Goal: Information Seeking & Learning: Learn about a topic

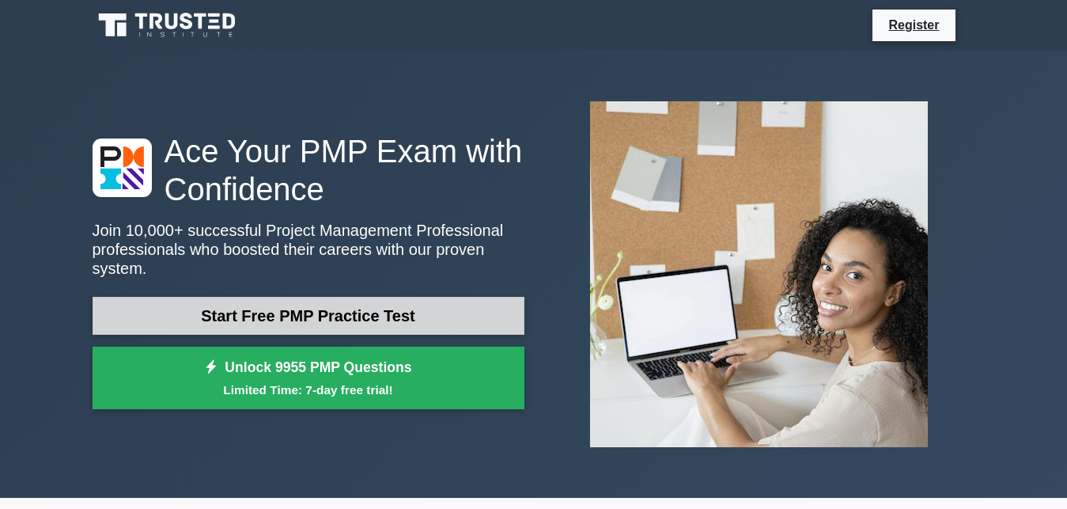
click at [413, 312] on link "Start Free PMP Practice Test" at bounding box center [309, 316] width 432 height 38
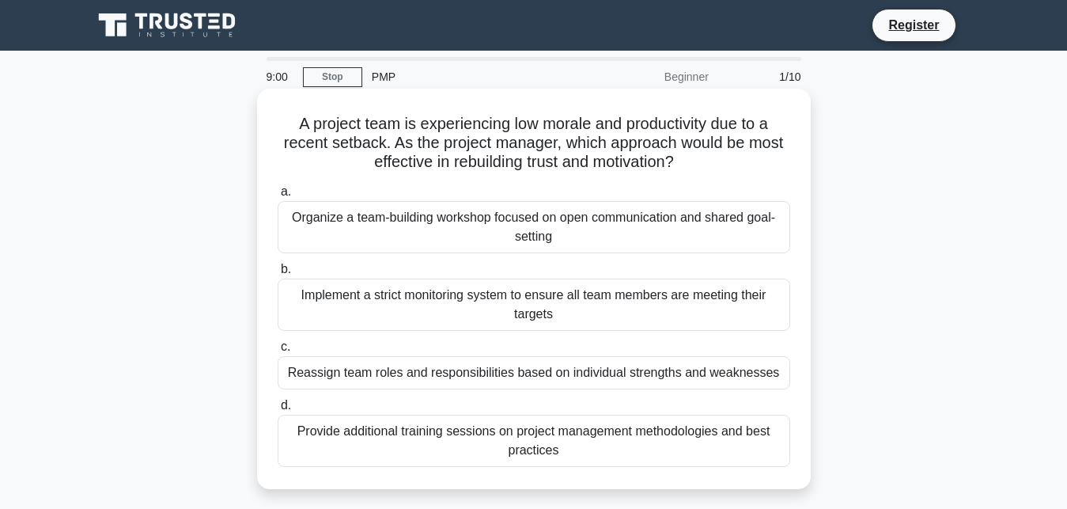
click at [520, 372] on div "Reassign team roles and responsibilities based on individual strengths and weak…" at bounding box center [534, 372] width 513 height 33
click at [278, 352] on input "c. Reassign team roles and responsibilities based on individual strengths and w…" at bounding box center [278, 347] width 0 height 10
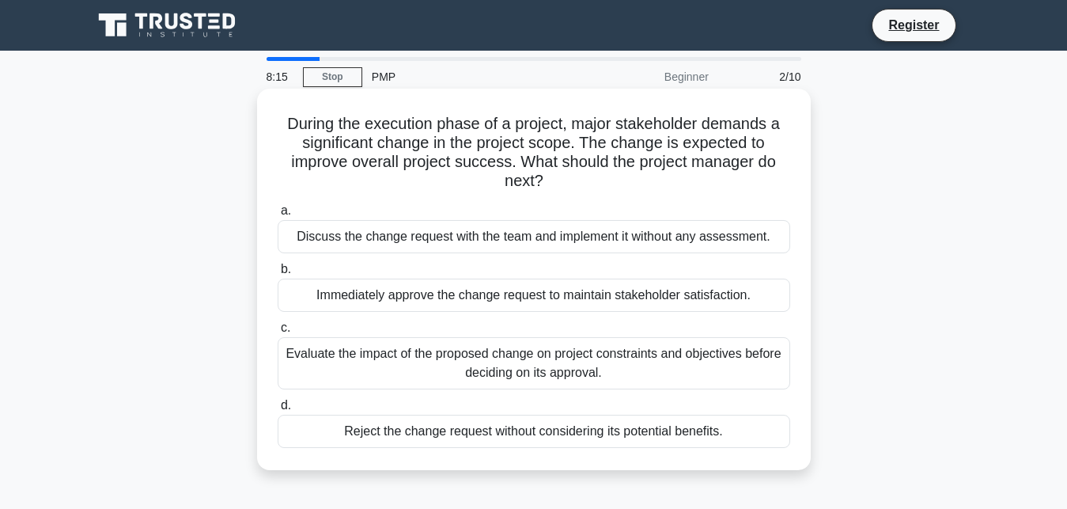
click at [509, 380] on div "Evaluate the impact of the proposed change on project constraints and objective…" at bounding box center [534, 363] width 513 height 52
click at [278, 333] on input "c. Evaluate the impact of the proposed change on project constraints and object…" at bounding box center [278, 328] width 0 height 10
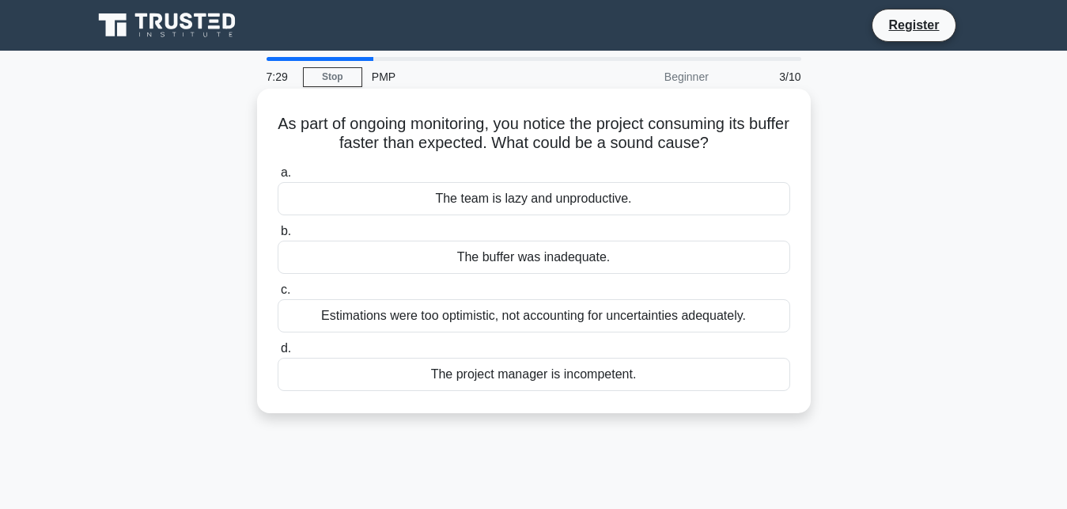
click at [531, 318] on div "Estimations were too optimistic, not accounting for uncertainties adequately." at bounding box center [534, 315] width 513 height 33
click at [278, 295] on input "c. Estimations were too optimistic, not accounting for uncertainties adequately." at bounding box center [278, 290] width 0 height 10
